Goal: Task Accomplishment & Management: Use online tool/utility

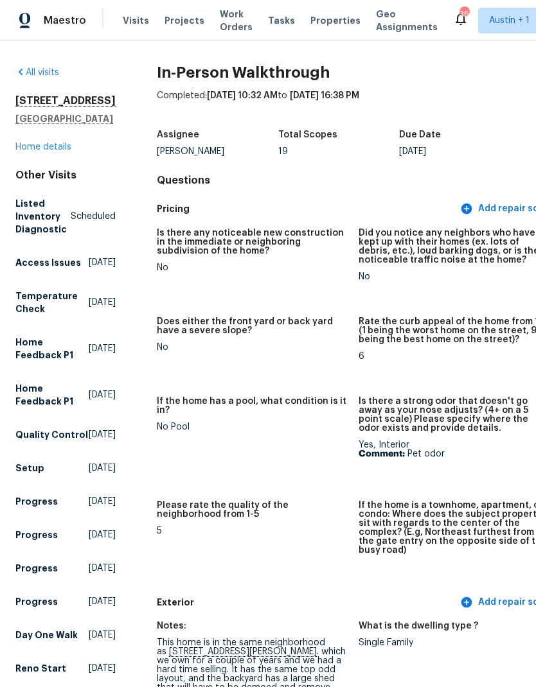
scroll to position [1194, 64]
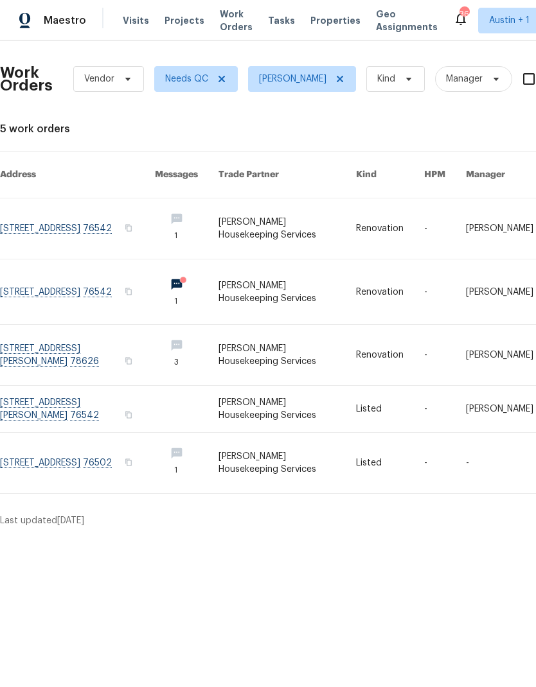
click at [132, 15] on span "Visits" at bounding box center [136, 20] width 26 height 13
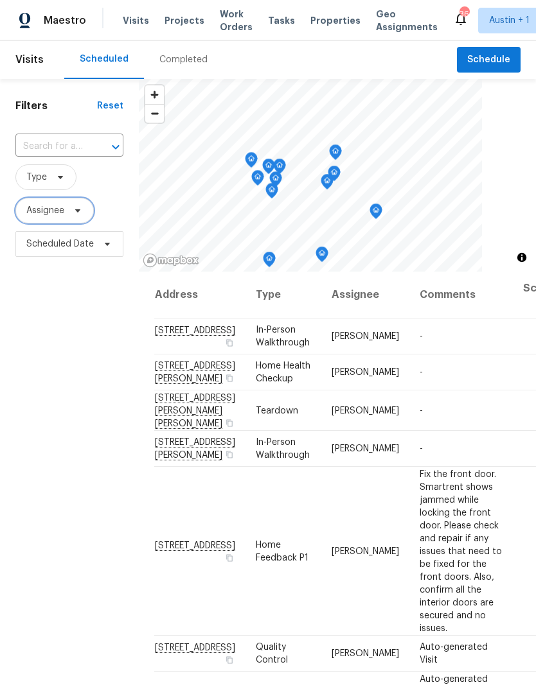
click at [76, 206] on span "Assignee" at bounding box center [54, 211] width 78 height 26
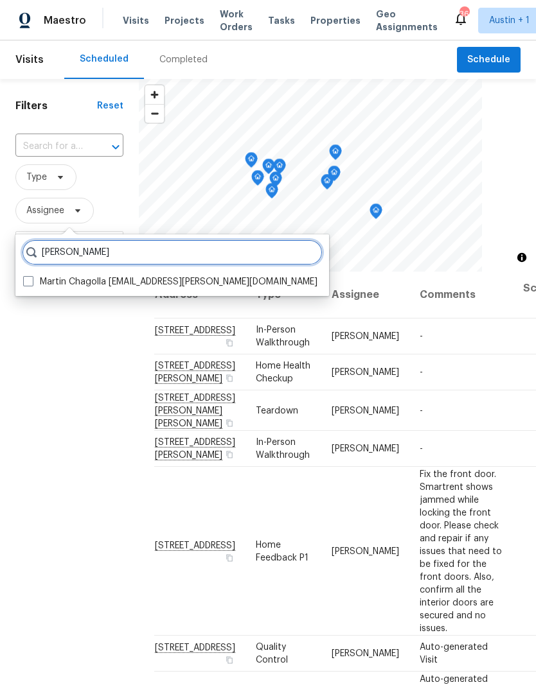
type input "Martin chagolla"
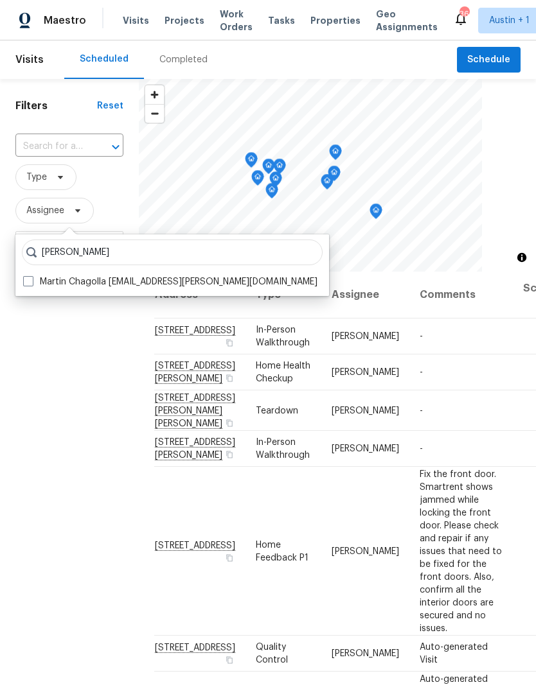
click at [34, 284] on label "Martin Chagolla martin.chagolla@opendoor.com" at bounding box center [170, 281] width 294 height 13
click at [31, 284] on input "Martin Chagolla martin.chagolla@opendoor.com" at bounding box center [27, 279] width 8 height 8
checkbox input "true"
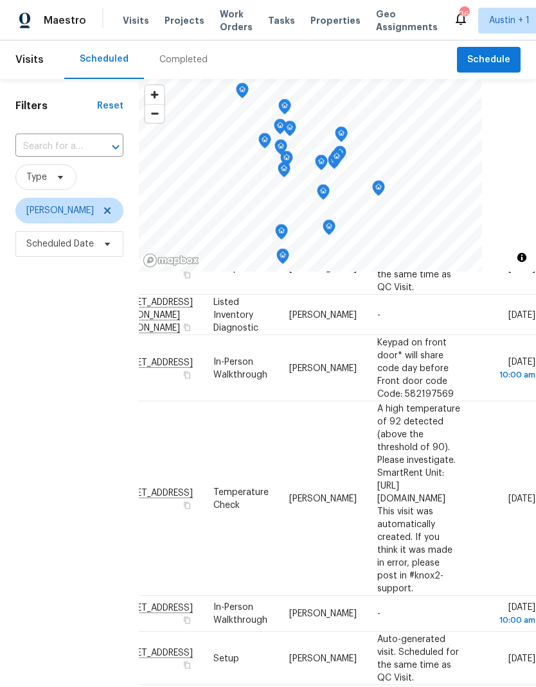
scroll to position [263, 113]
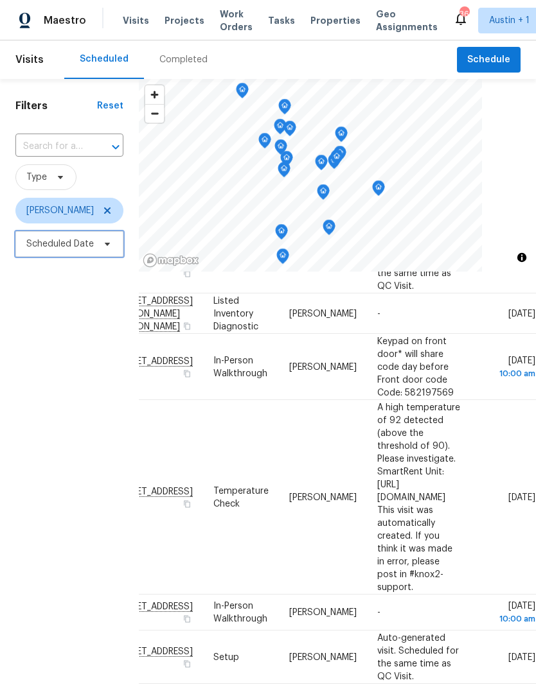
click at [106, 251] on span "Scheduled Date" at bounding box center [69, 244] width 108 height 26
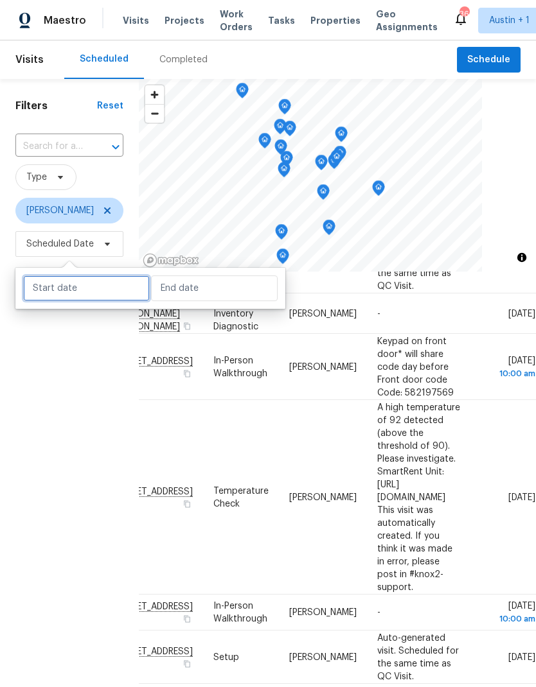
click at [103, 281] on input "text" at bounding box center [86, 288] width 127 height 26
select select "8"
select select "2025"
select select "9"
select select "2025"
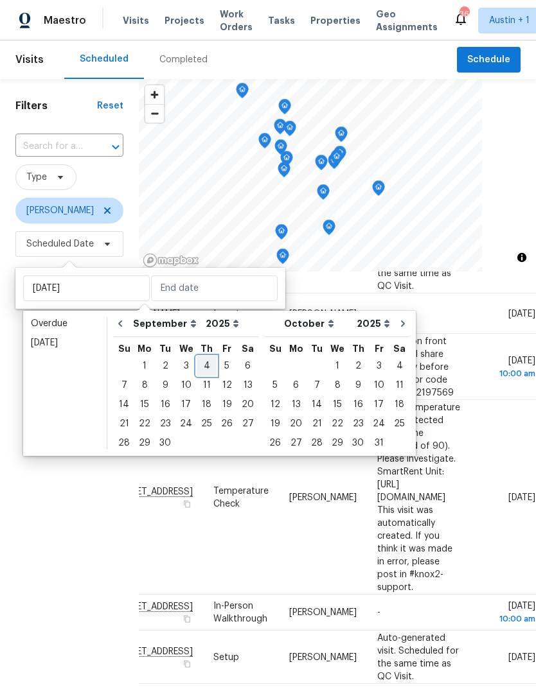
click at [207, 369] on div "4" at bounding box center [207, 366] width 20 height 18
type input "Thu, Sep 04"
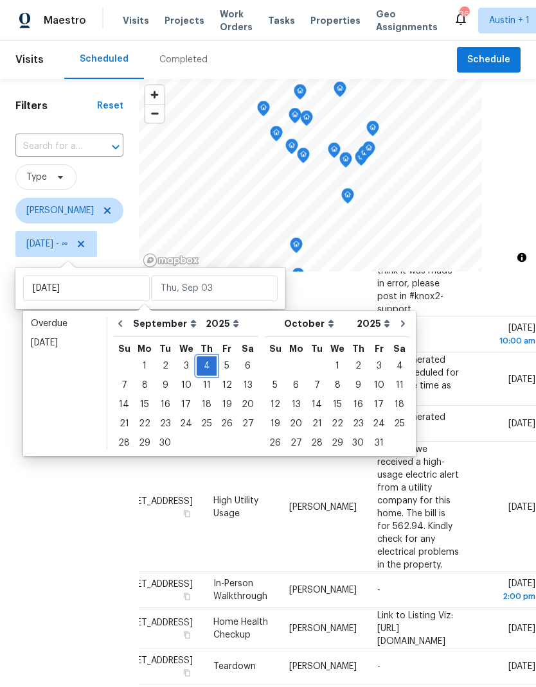
click at [208, 363] on div "4" at bounding box center [207, 366] width 20 height 18
type input "Thu, Sep 04"
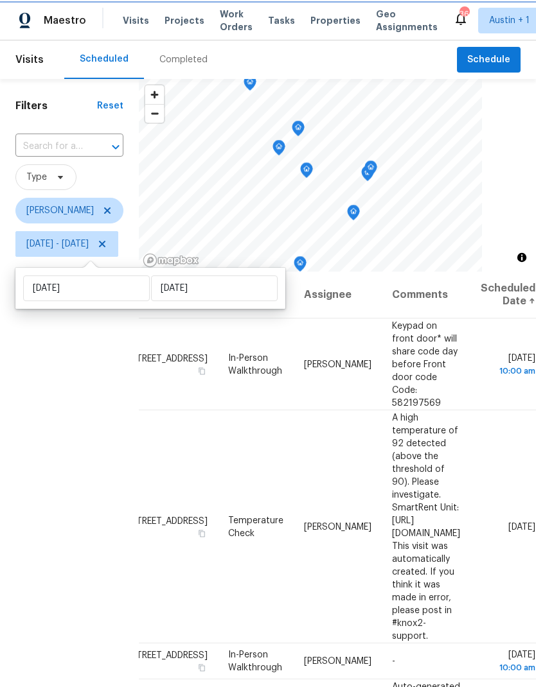
scroll to position [0, 114]
click at [256, 80] on icon "Map marker" at bounding box center [250, 83] width 12 height 15
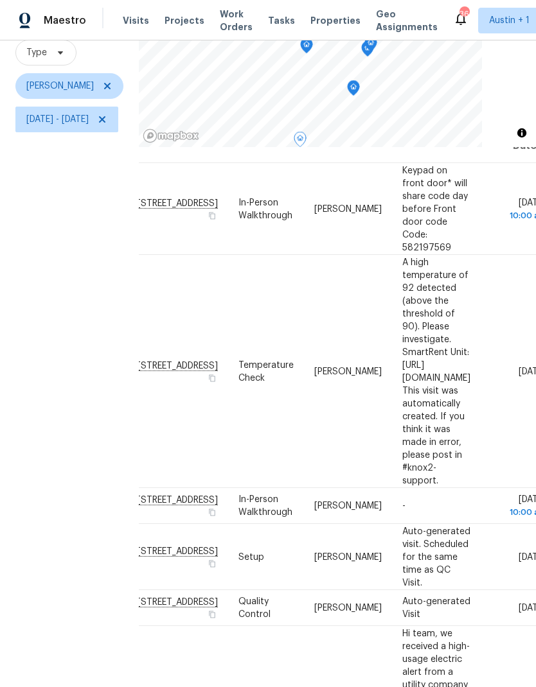
scroll to position [124, 0]
click at [283, 111] on icon "Map marker" at bounding box center [277, 115] width 12 height 15
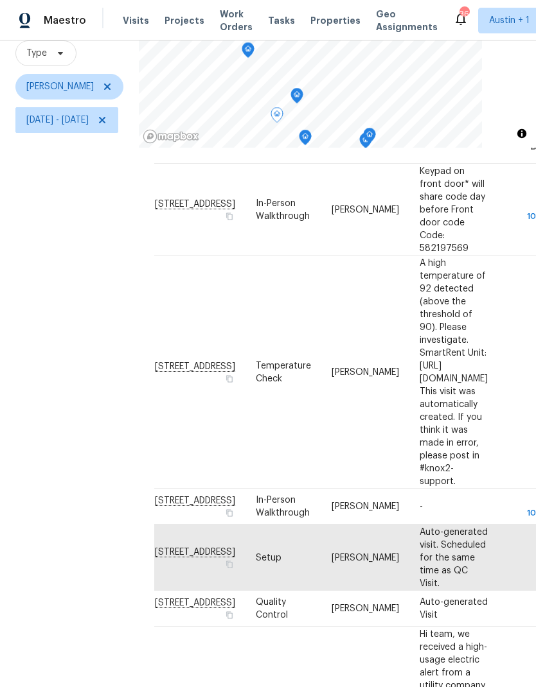
scroll to position [31, 0]
